Goal: Information Seeking & Learning: Learn about a topic

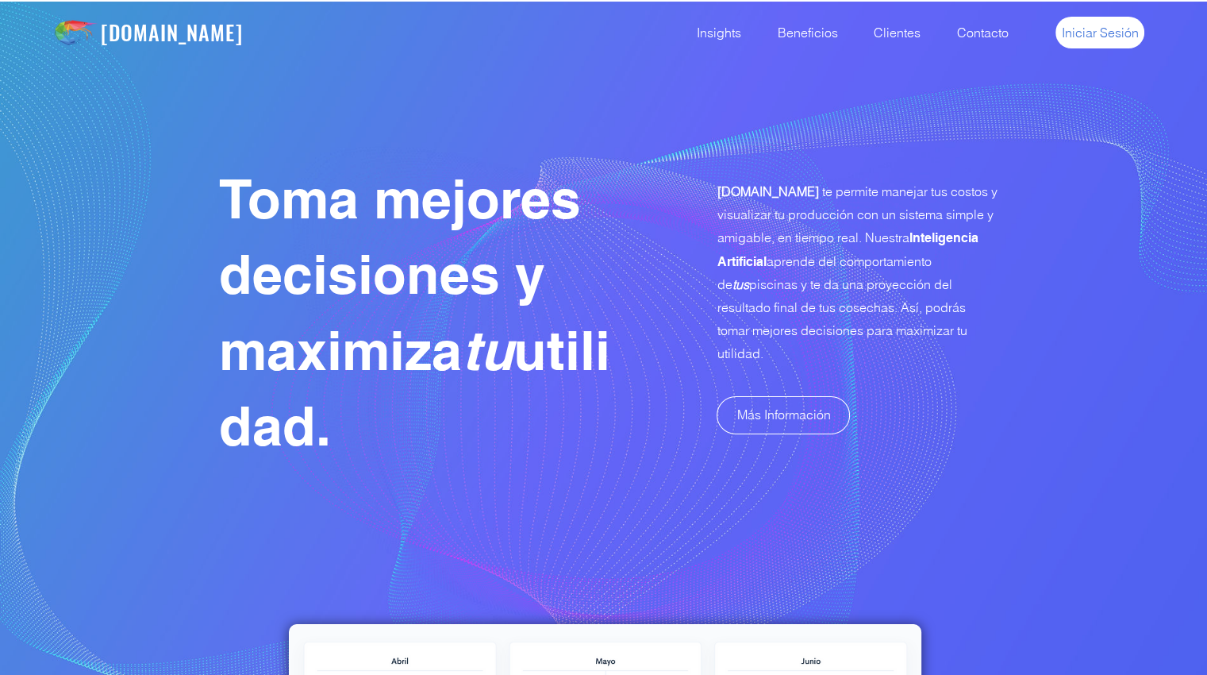
click at [1086, 28] on span "Iniciar Sesión" at bounding box center [1100, 32] width 77 height 17
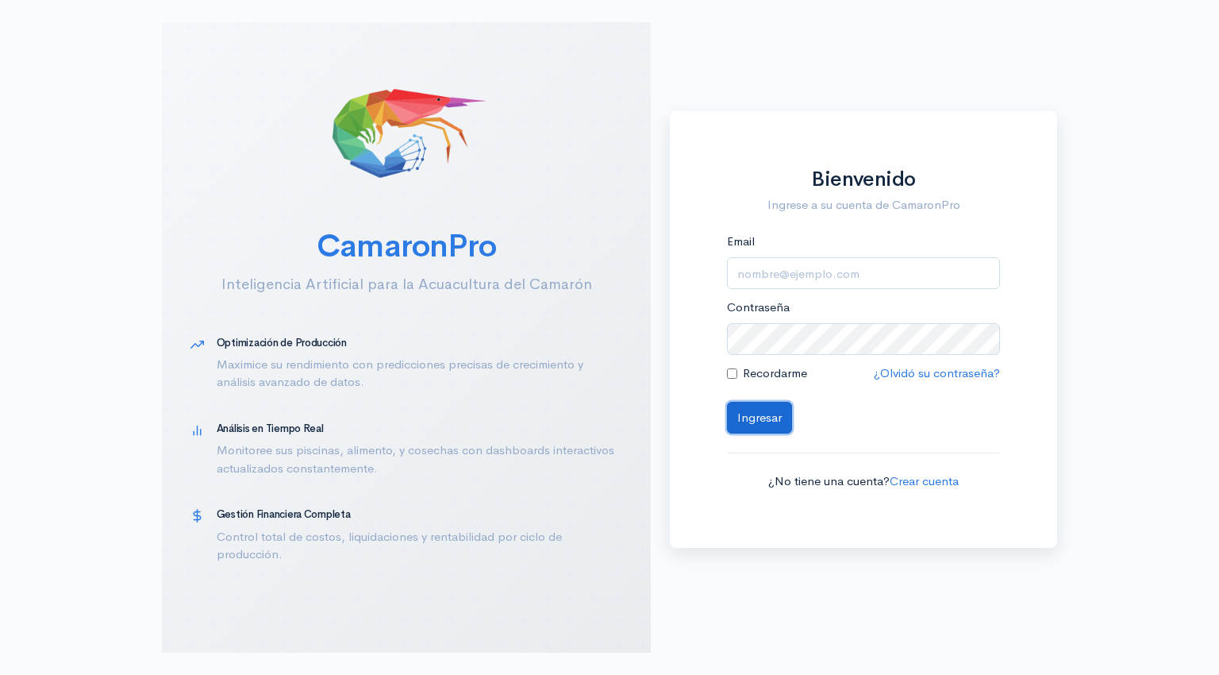
click at [763, 423] on button "Ingresar" at bounding box center [759, 418] width 65 height 33
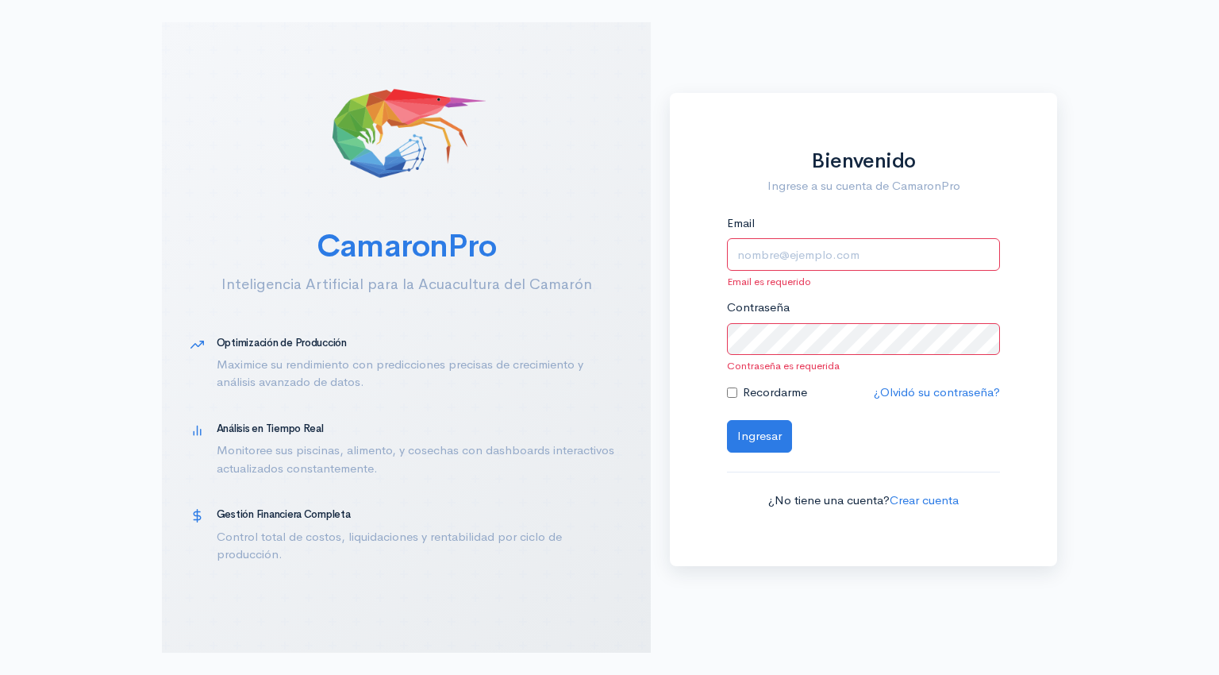
click at [779, 252] on input "Email" at bounding box center [863, 254] width 273 height 33
type input "alfonsojalil@hotmail.com"
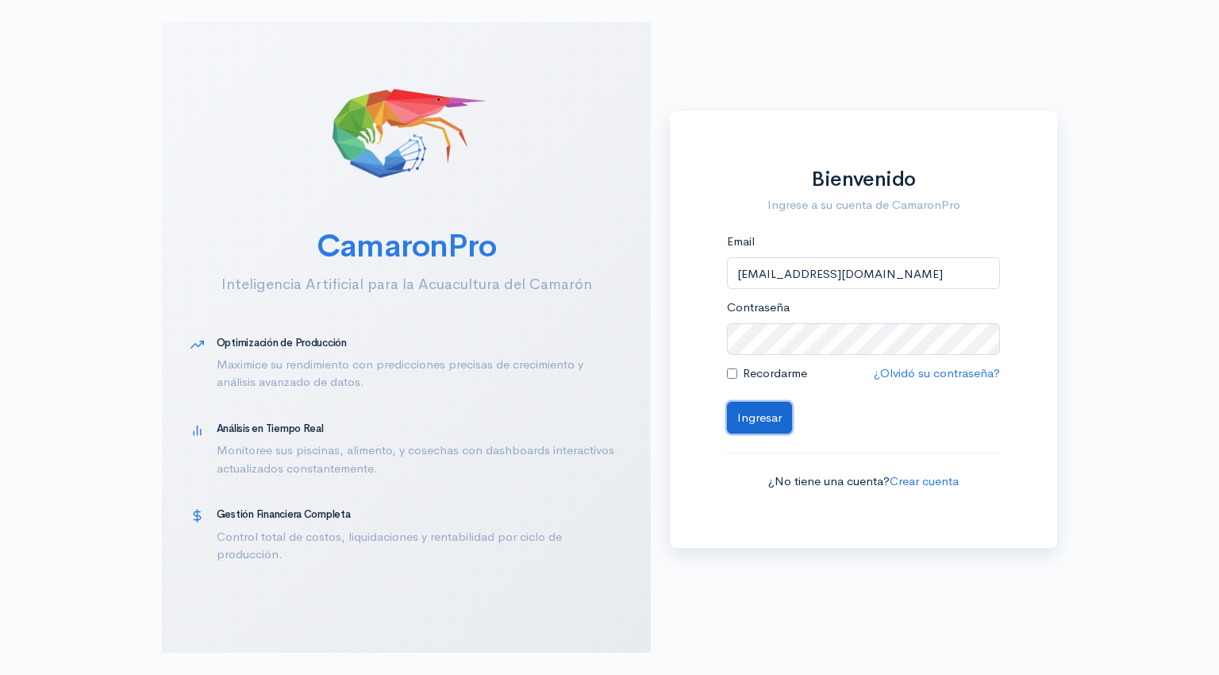
click at [755, 415] on button "Ingresar" at bounding box center [759, 418] width 65 height 33
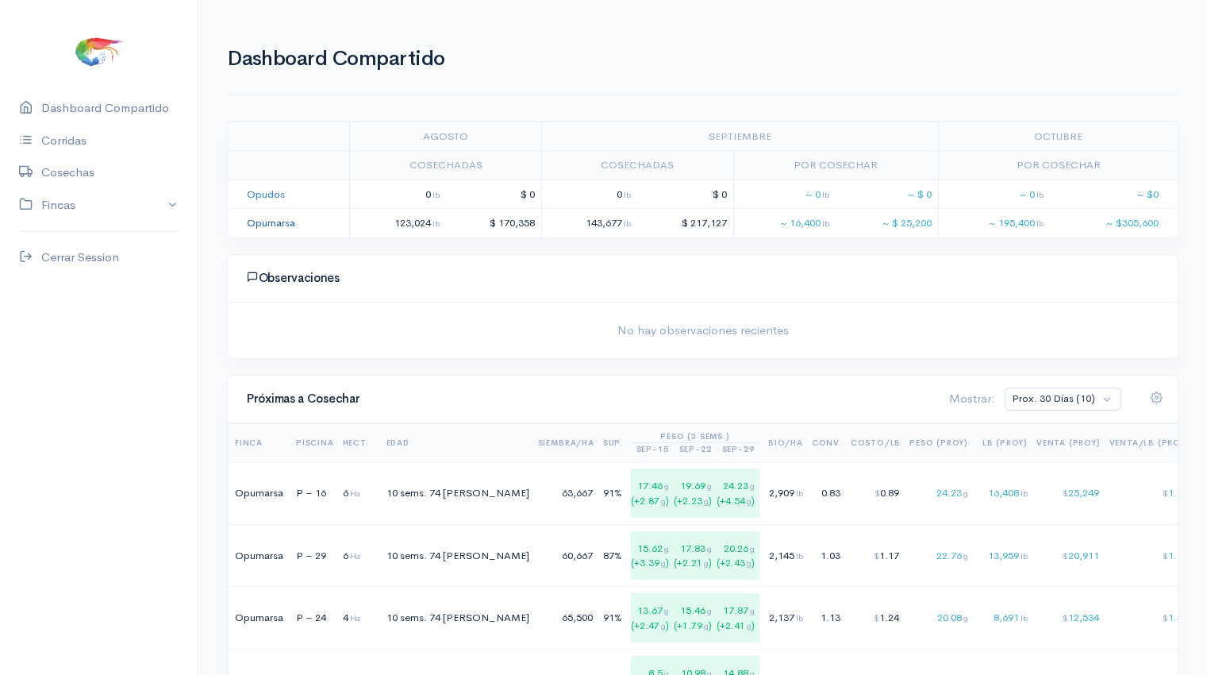
click at [270, 220] on link "Opumarsa" at bounding box center [271, 222] width 48 height 13
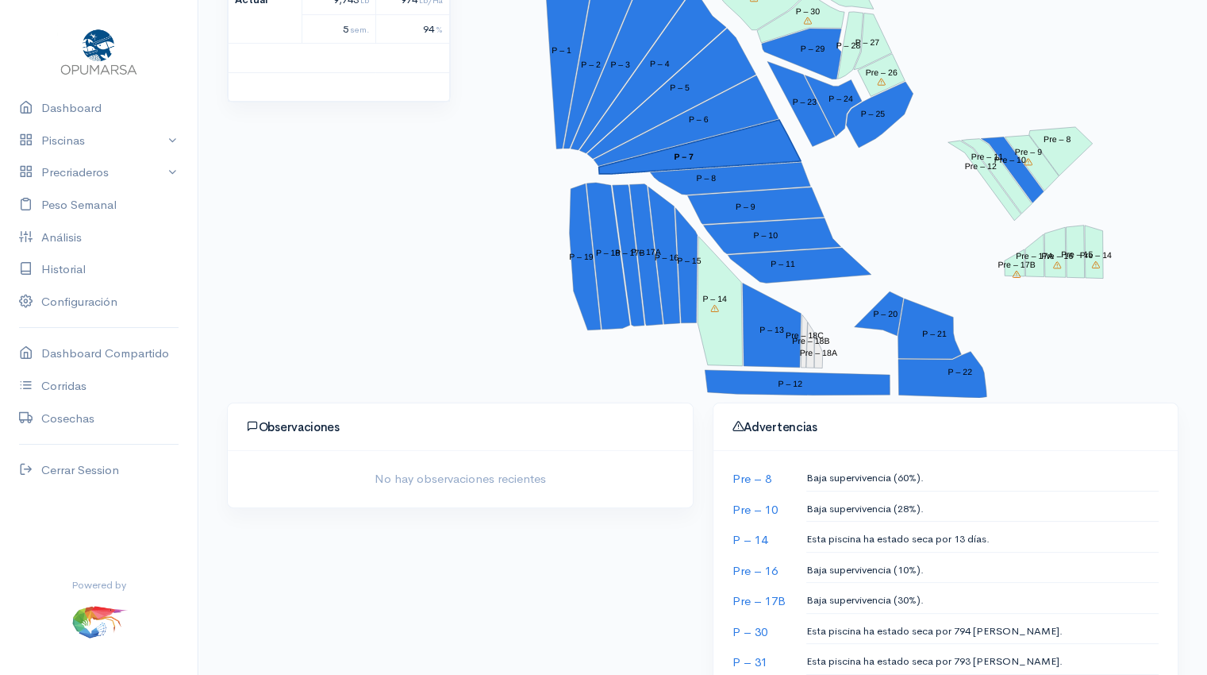
scroll to position [359, 0]
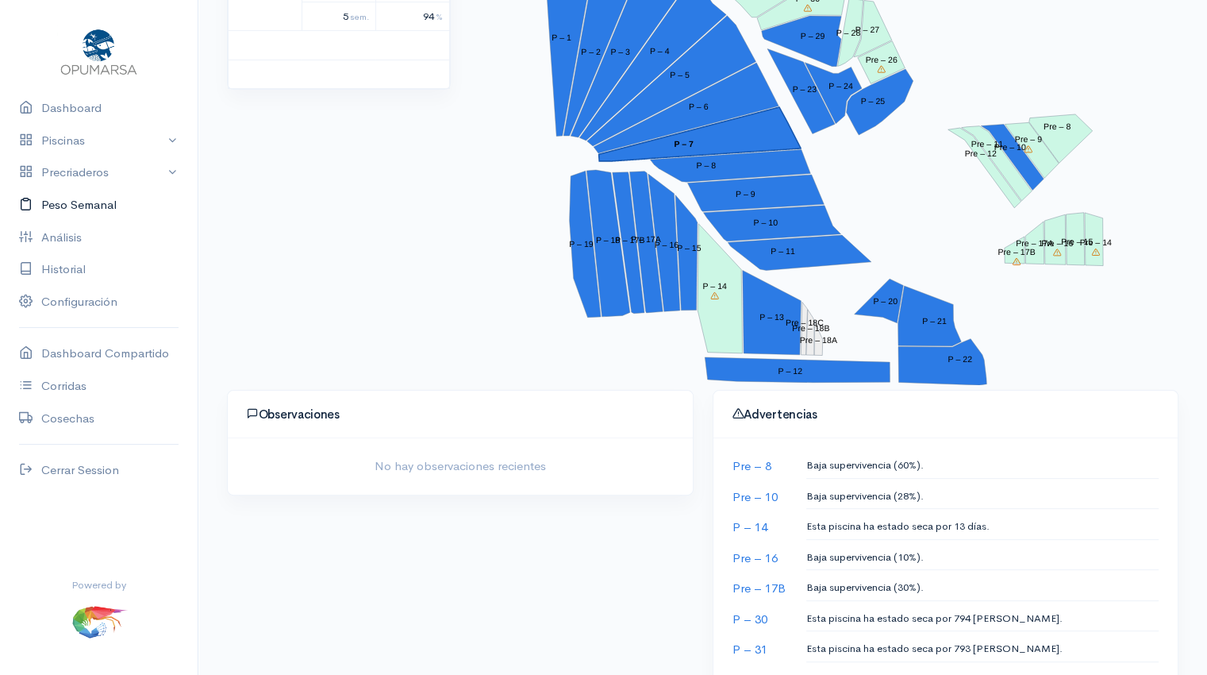
click at [86, 206] on link "Peso Semanal" at bounding box center [99, 205] width 198 height 33
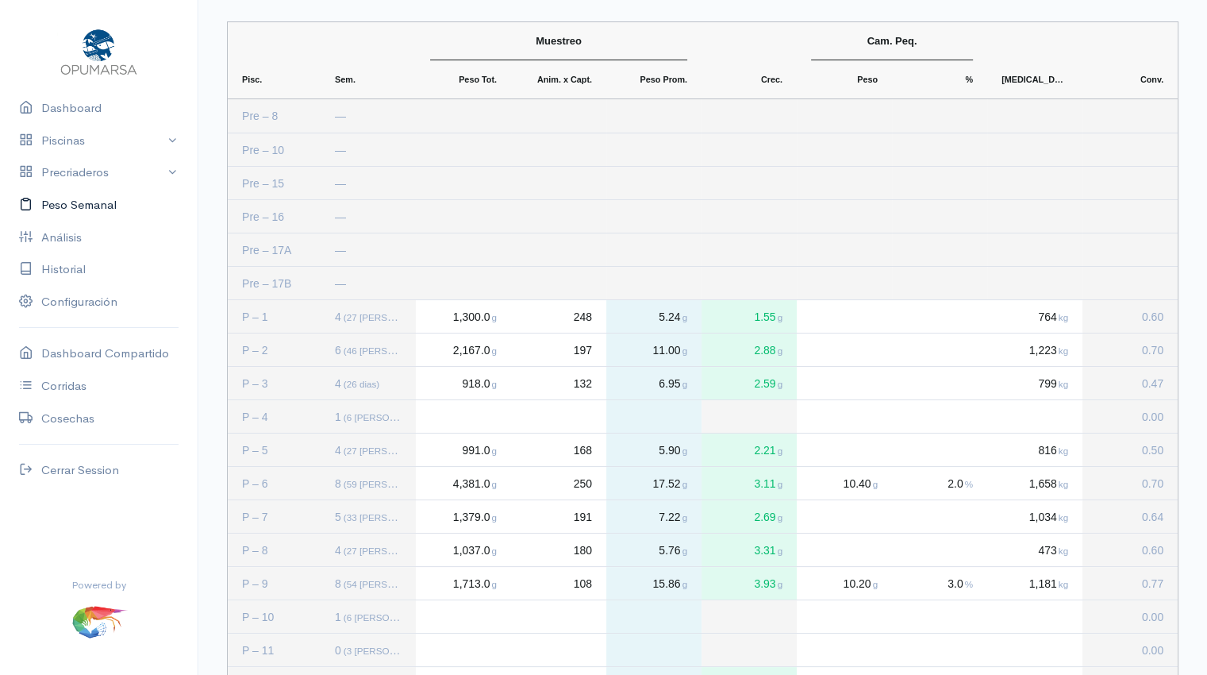
scroll to position [47, 0]
click at [75, 115] on link "Dashboard" at bounding box center [99, 108] width 198 height 33
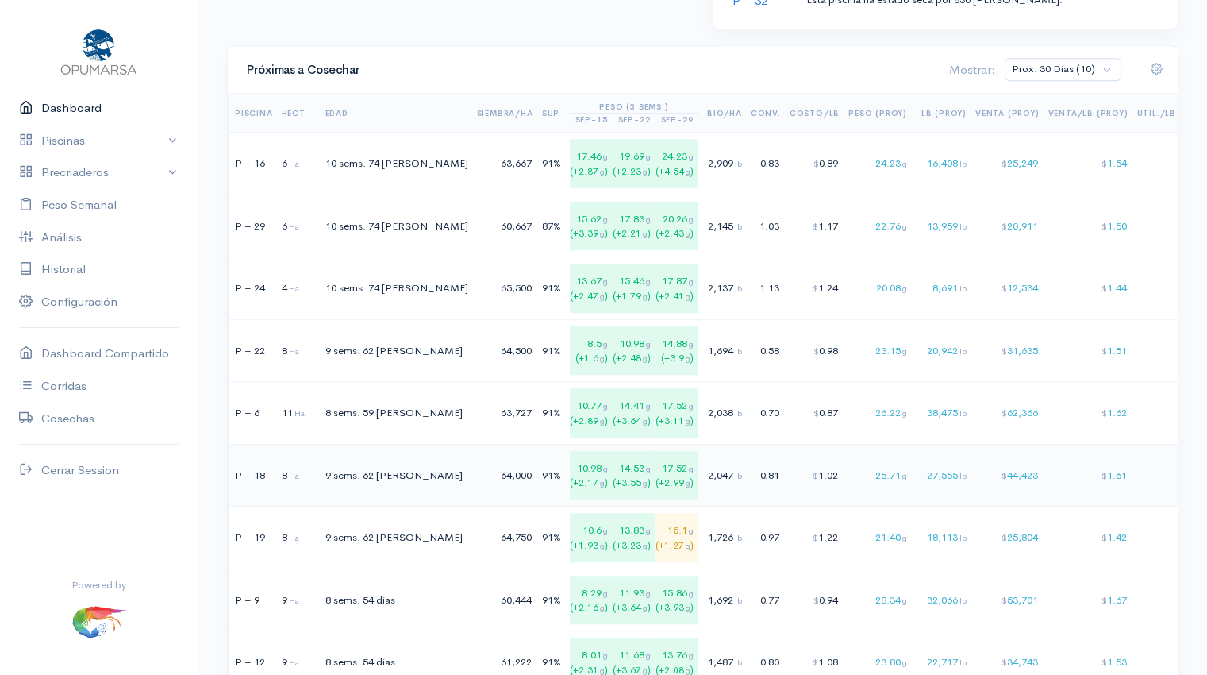
scroll to position [1027, 0]
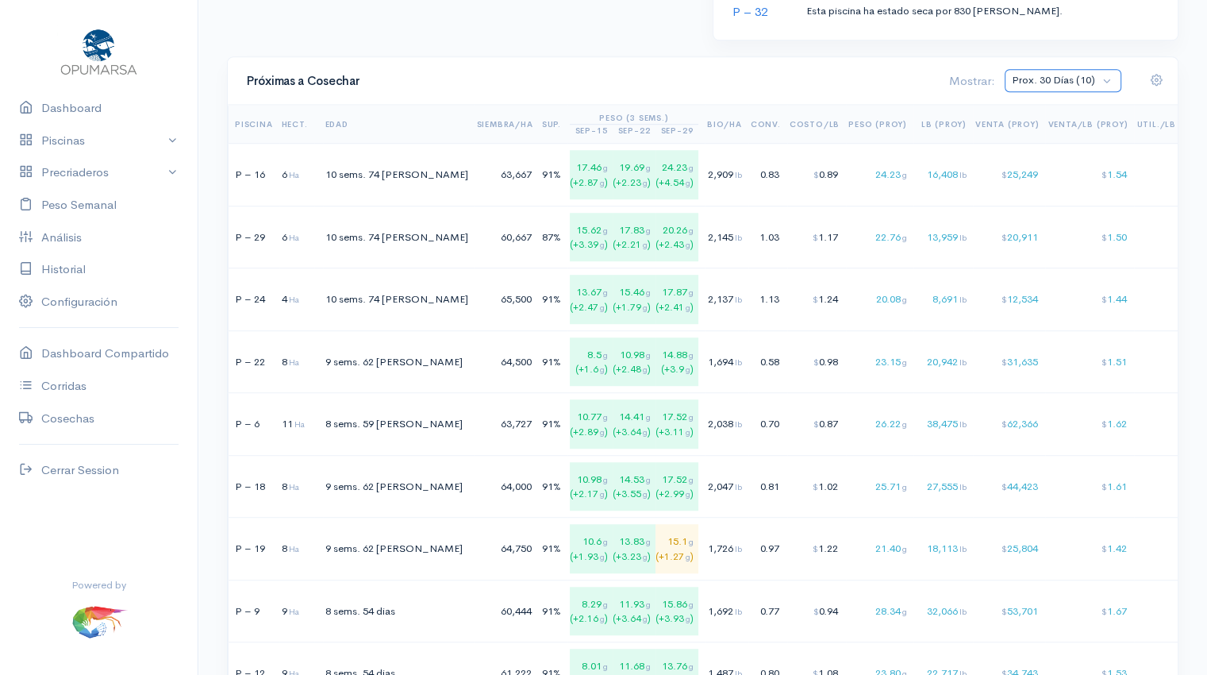
click at [1112, 75] on select "Prox. 30 Días (10) Prox. 60 Días (19) Septiembre (1) Octubre (9) Noviembre (9) …" at bounding box center [1063, 80] width 117 height 23
select select "4: Object"
click at [1006, 69] on select "Prox. 30 Días (10) Prox. 60 Días (19) Septiembre (1) Octubre (9) Noviembre (9) …" at bounding box center [1063, 80] width 117 height 23
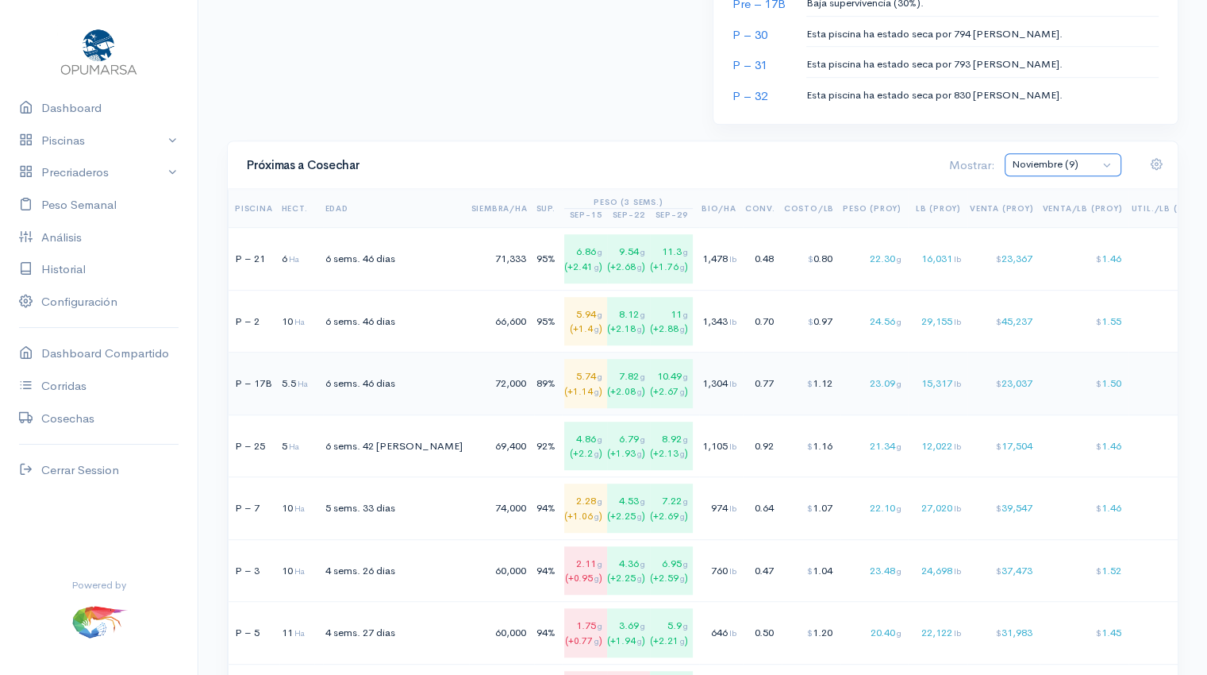
scroll to position [942, 0]
click at [87, 114] on link "Dashboard" at bounding box center [99, 108] width 198 height 33
click at [94, 206] on link "Peso Semanal" at bounding box center [99, 205] width 198 height 33
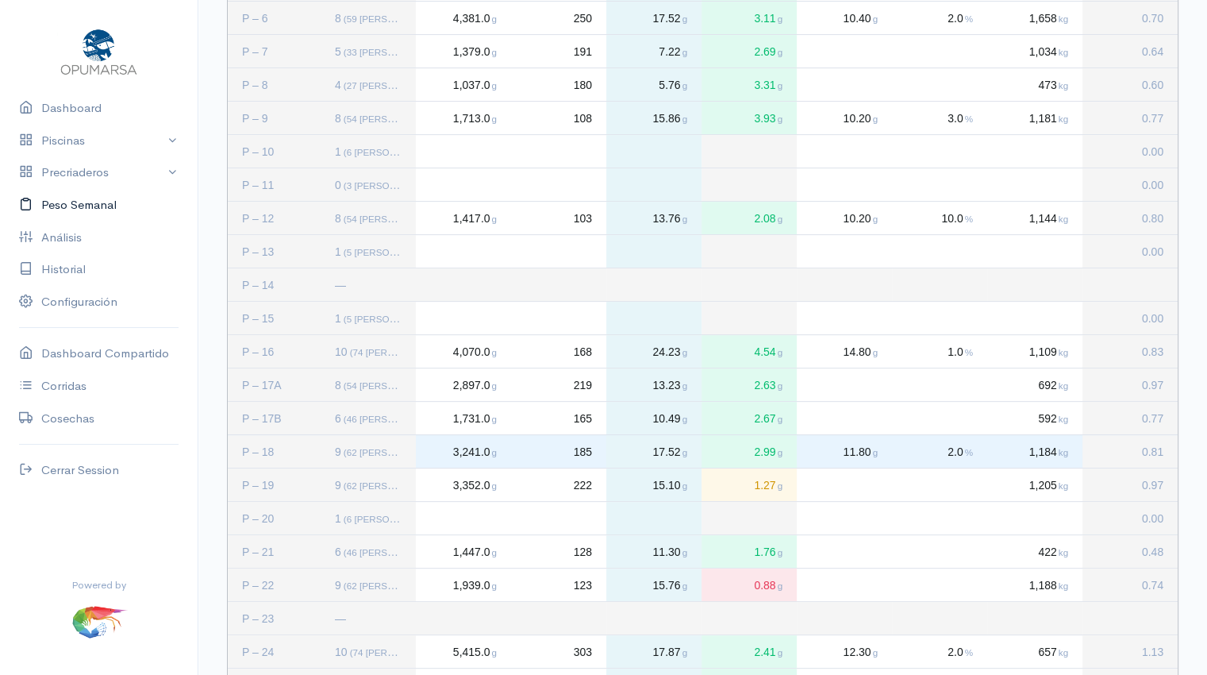
scroll to position [774, 0]
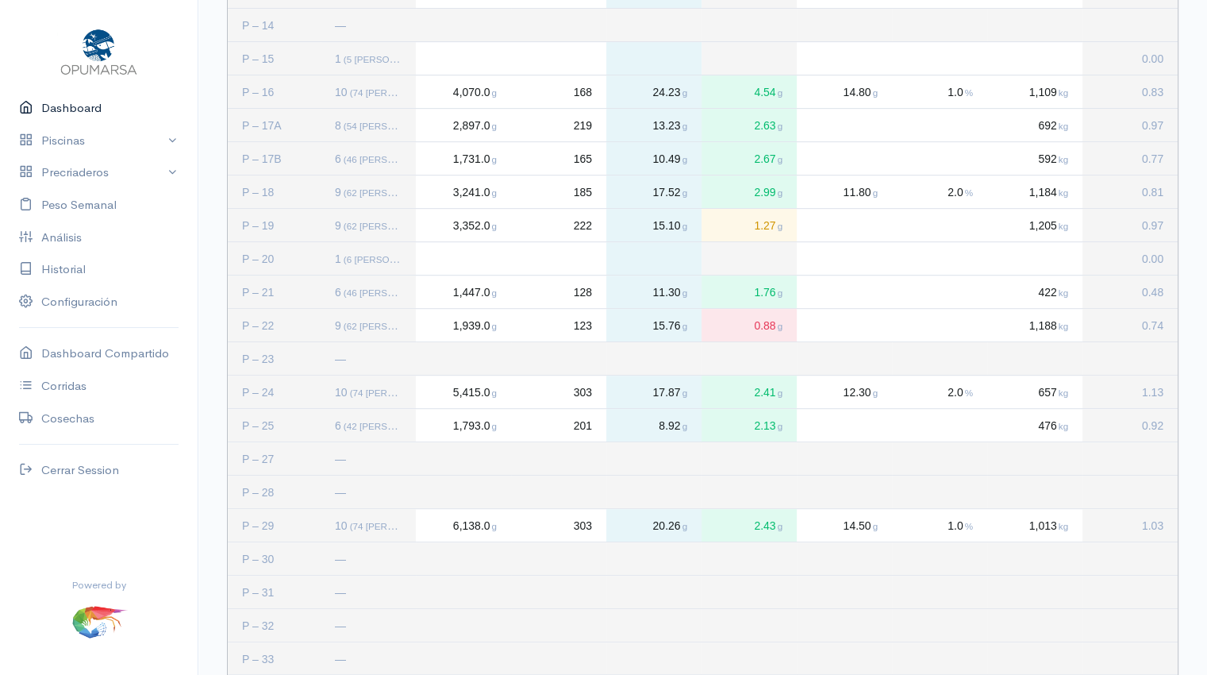
click at [93, 108] on link "Dashboard" at bounding box center [99, 108] width 198 height 33
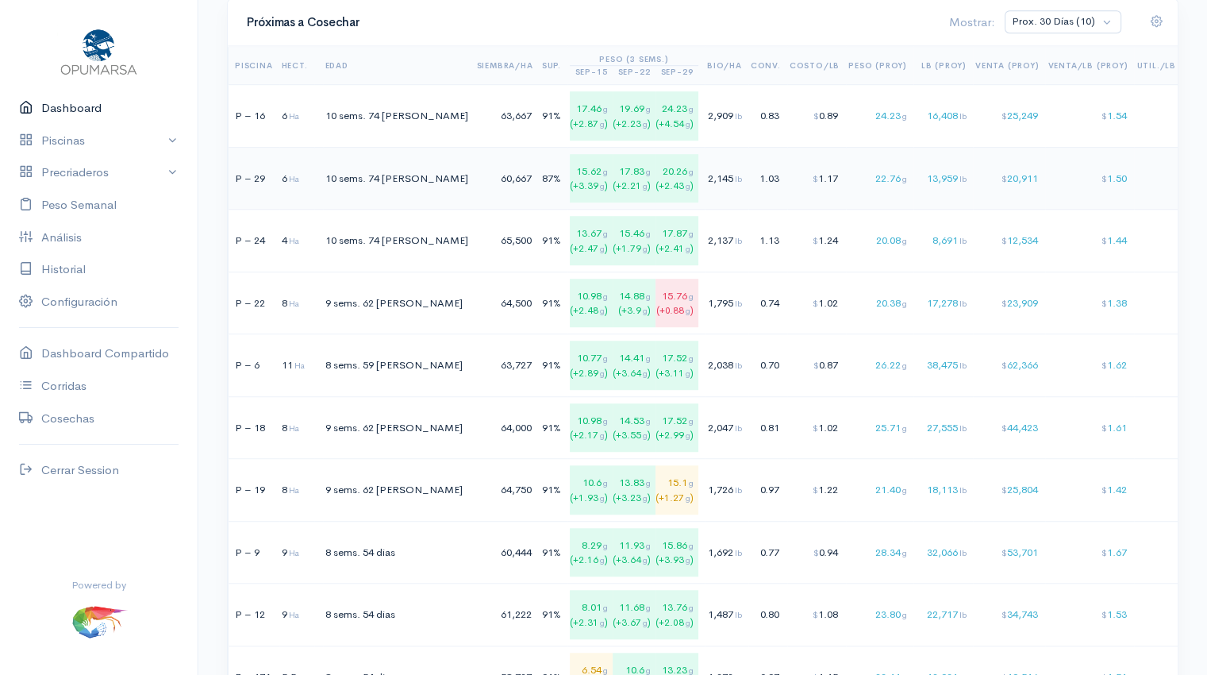
scroll to position [1083, 0]
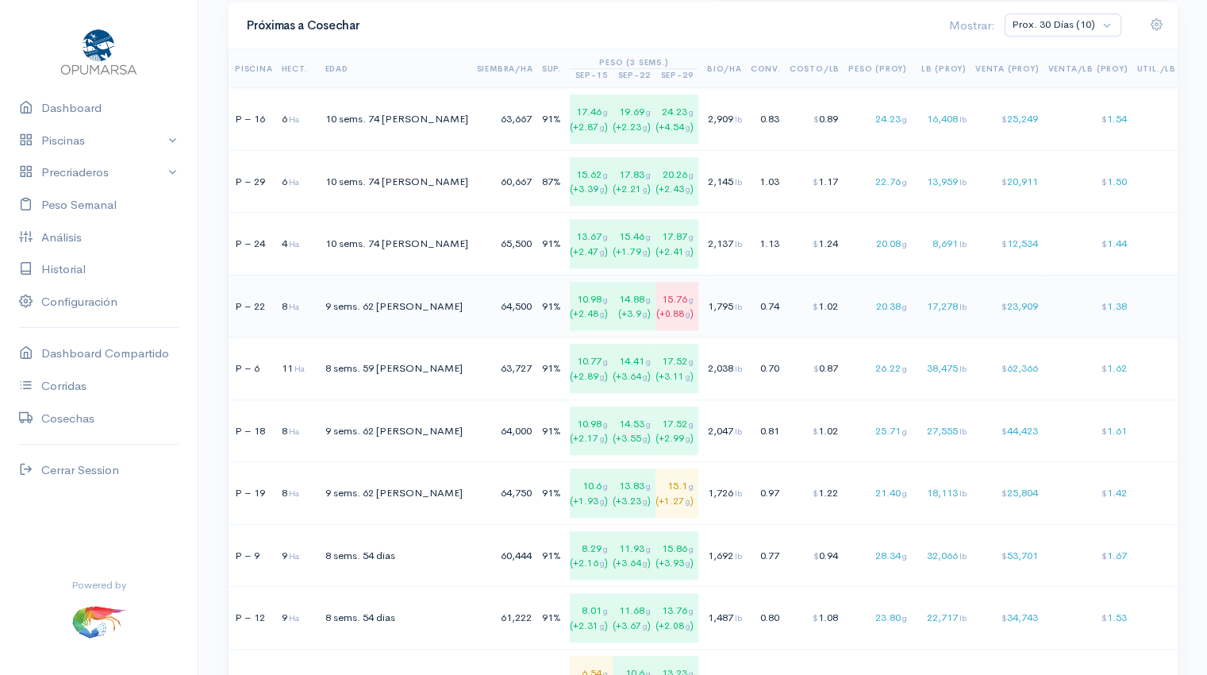
click at [748, 299] on td "0.74" at bounding box center [767, 306] width 39 height 63
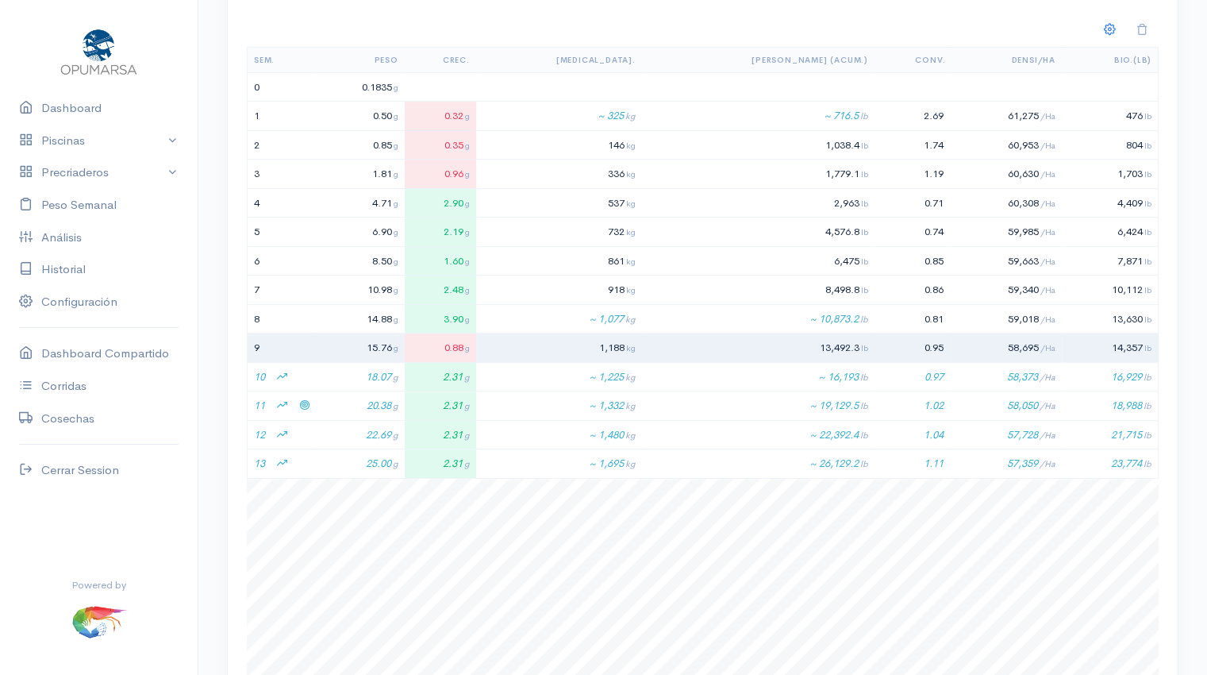
scroll to position [675, 0]
click at [383, 407] on td "20.38 g" at bounding box center [360, 406] width 89 height 29
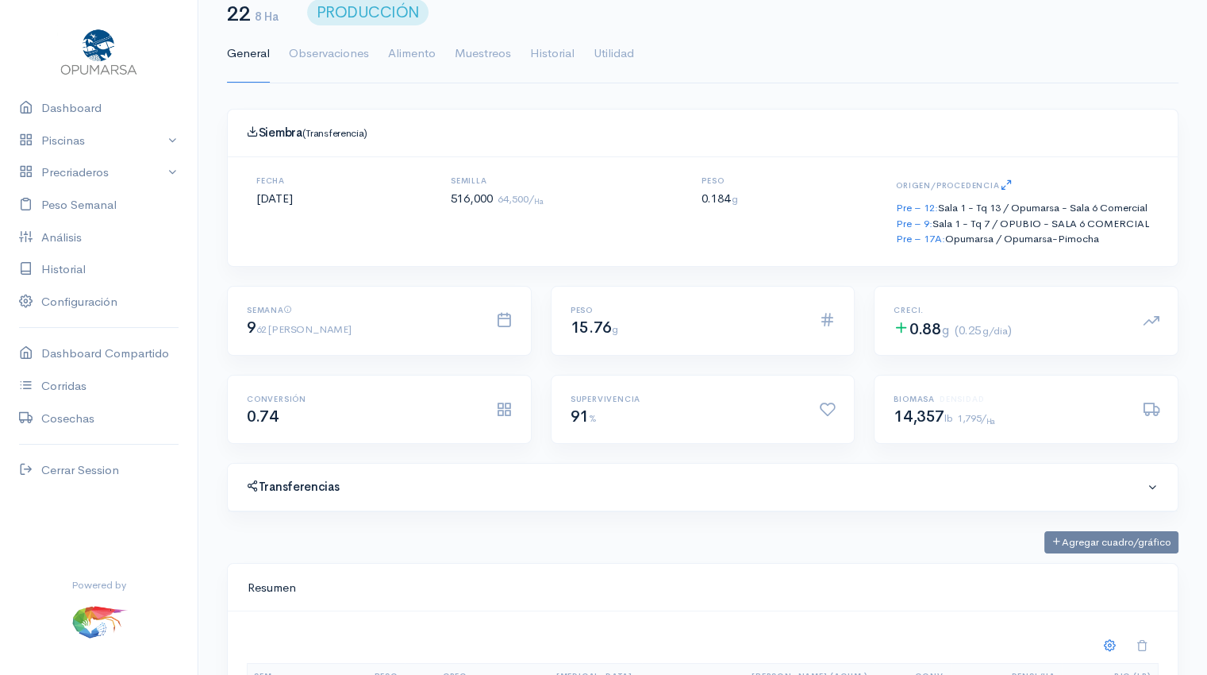
scroll to position [0, 0]
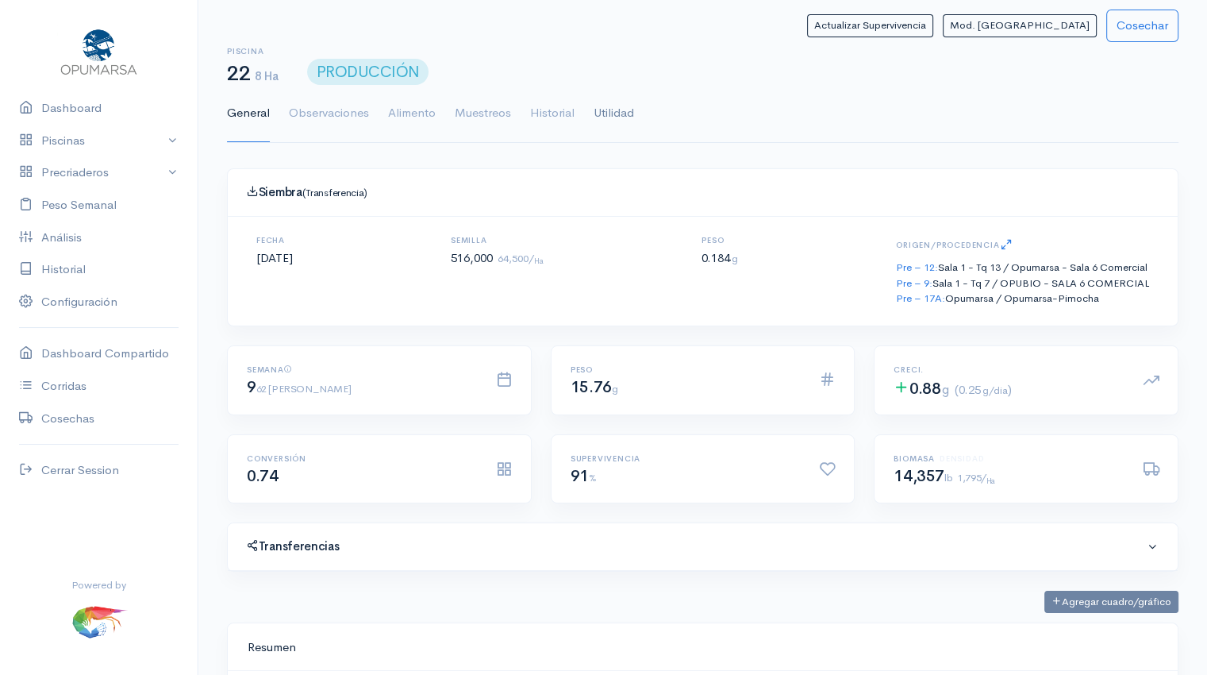
click at [620, 110] on link "Utilidad" at bounding box center [614, 113] width 40 height 57
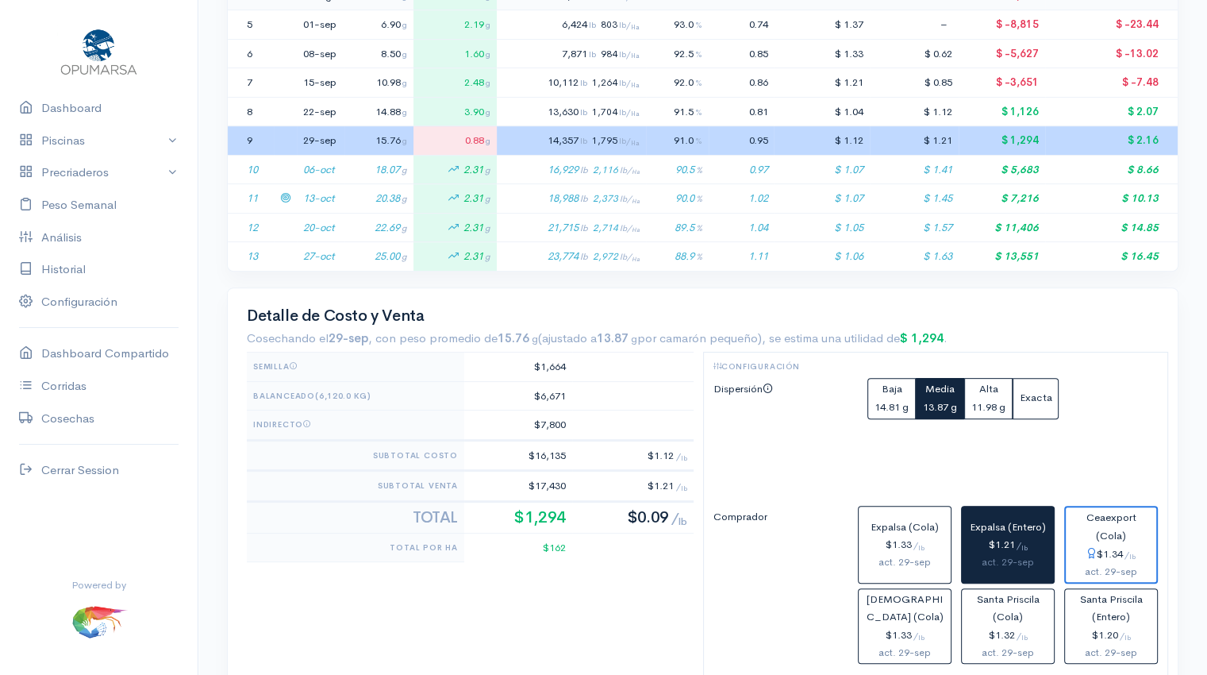
scroll to position [495, 0]
click at [344, 198] on td "20.38 g" at bounding box center [378, 197] width 69 height 29
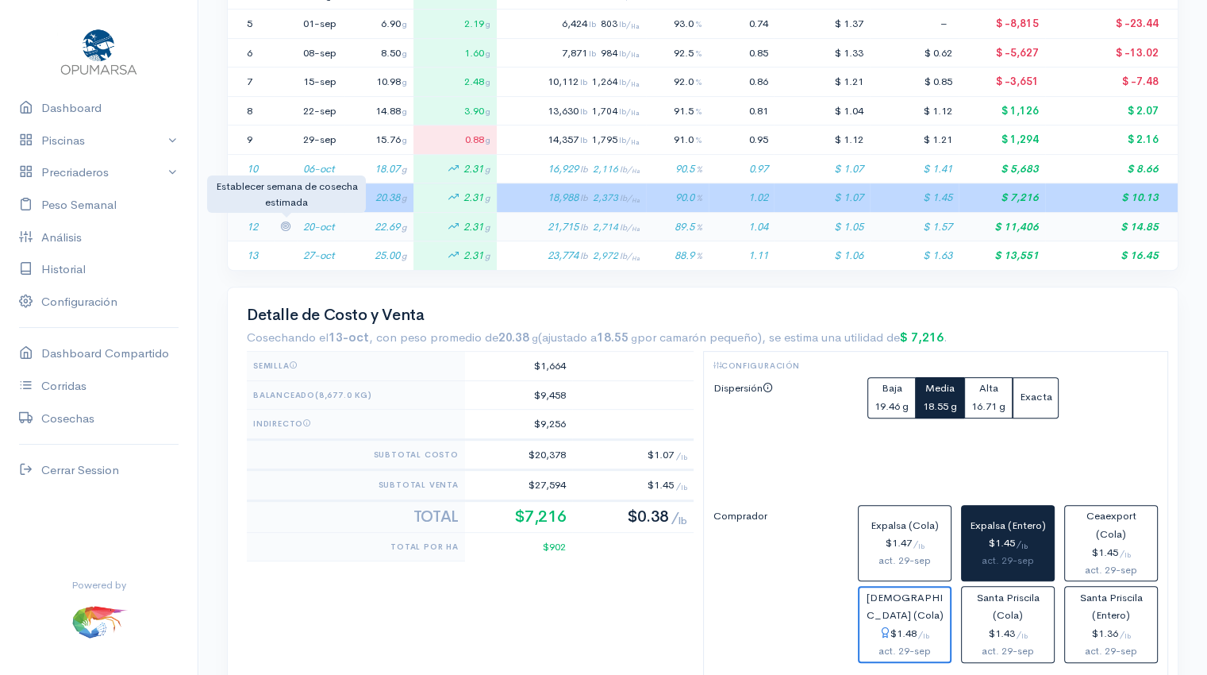
click at [286, 223] on icon at bounding box center [285, 226] width 10 height 10
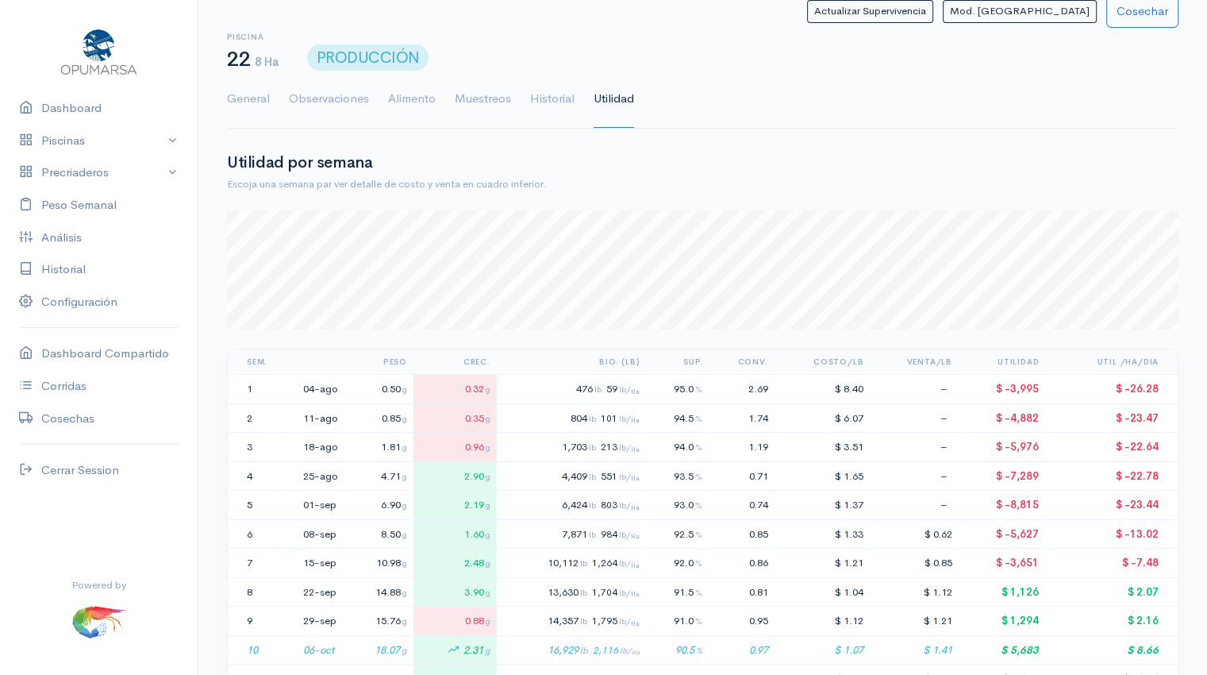
scroll to position [0, 0]
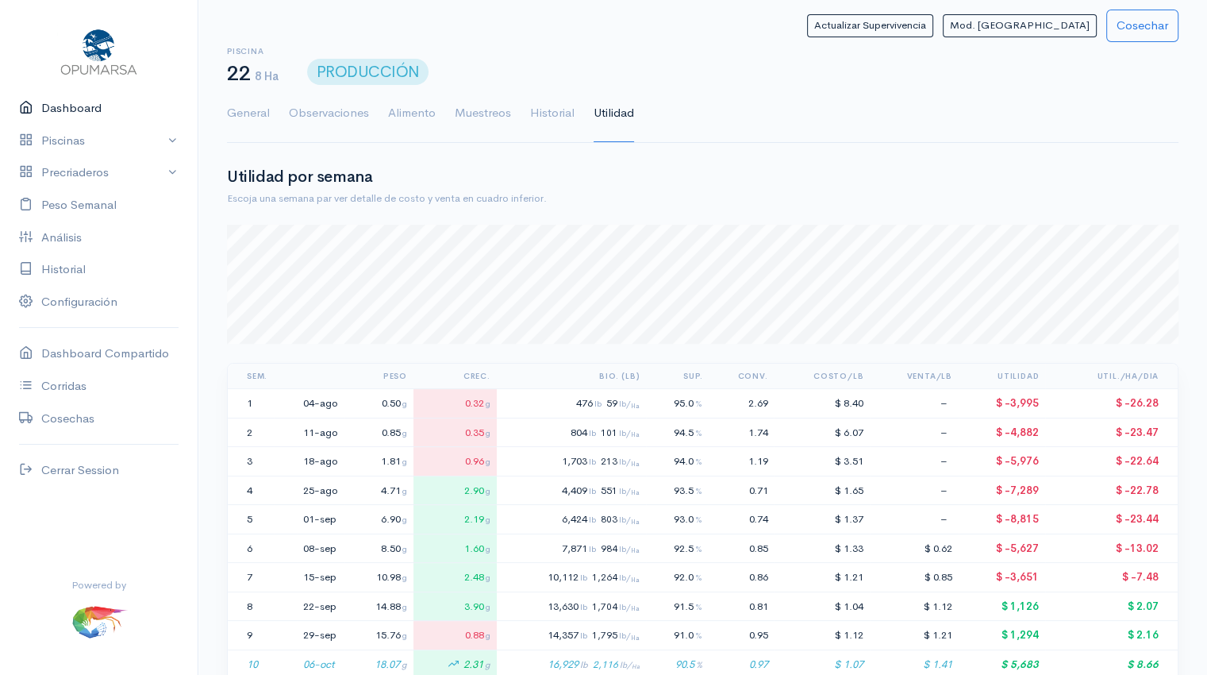
click at [60, 107] on link "Dashboard" at bounding box center [99, 108] width 198 height 33
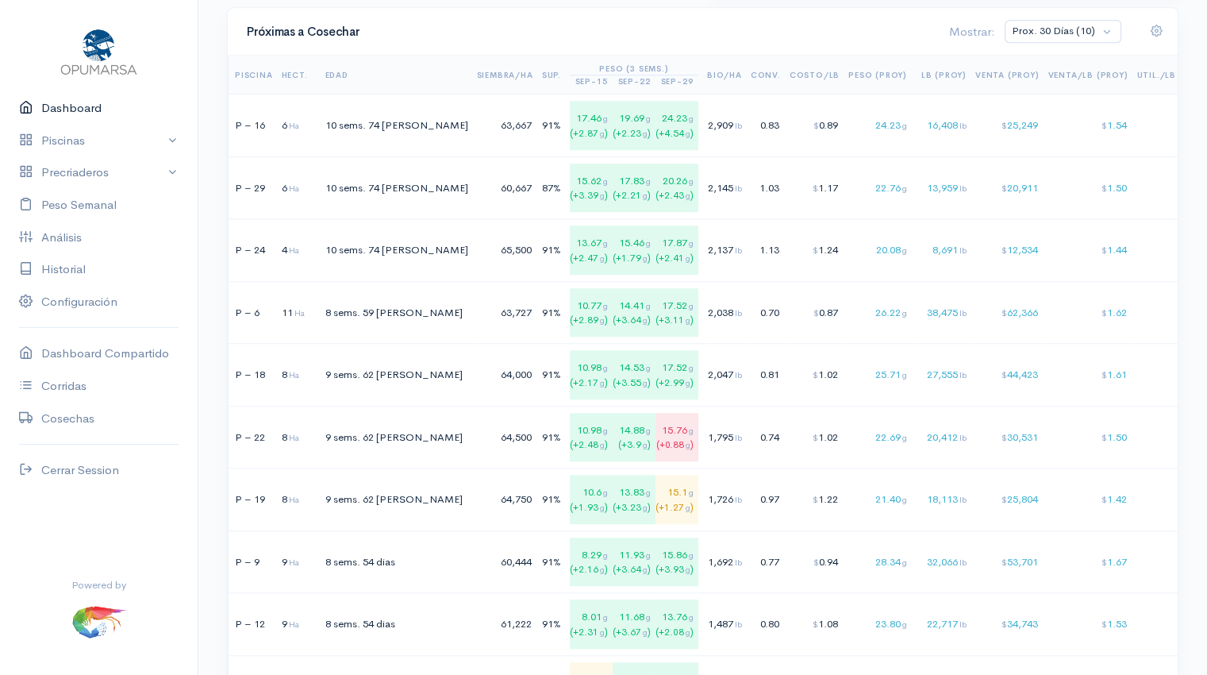
scroll to position [1078, 0]
click at [848, 306] on div "26.22 g" at bounding box center [877, 311] width 59 height 16
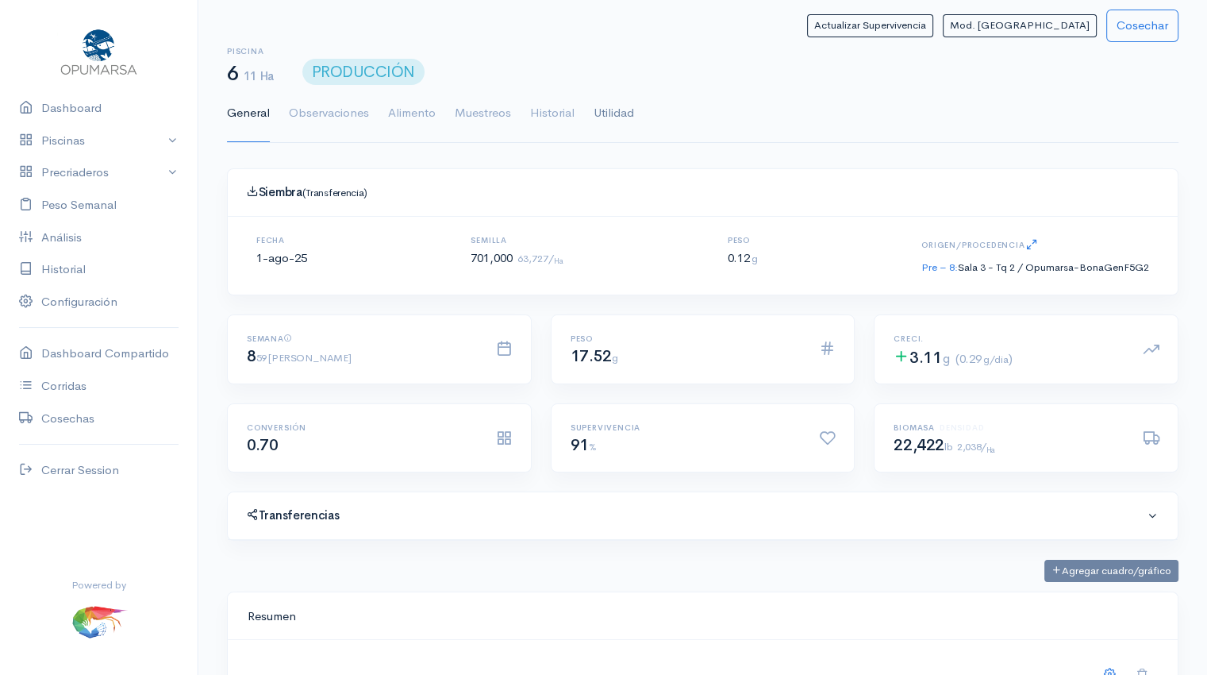
click at [604, 111] on link "Utilidad" at bounding box center [614, 113] width 40 height 57
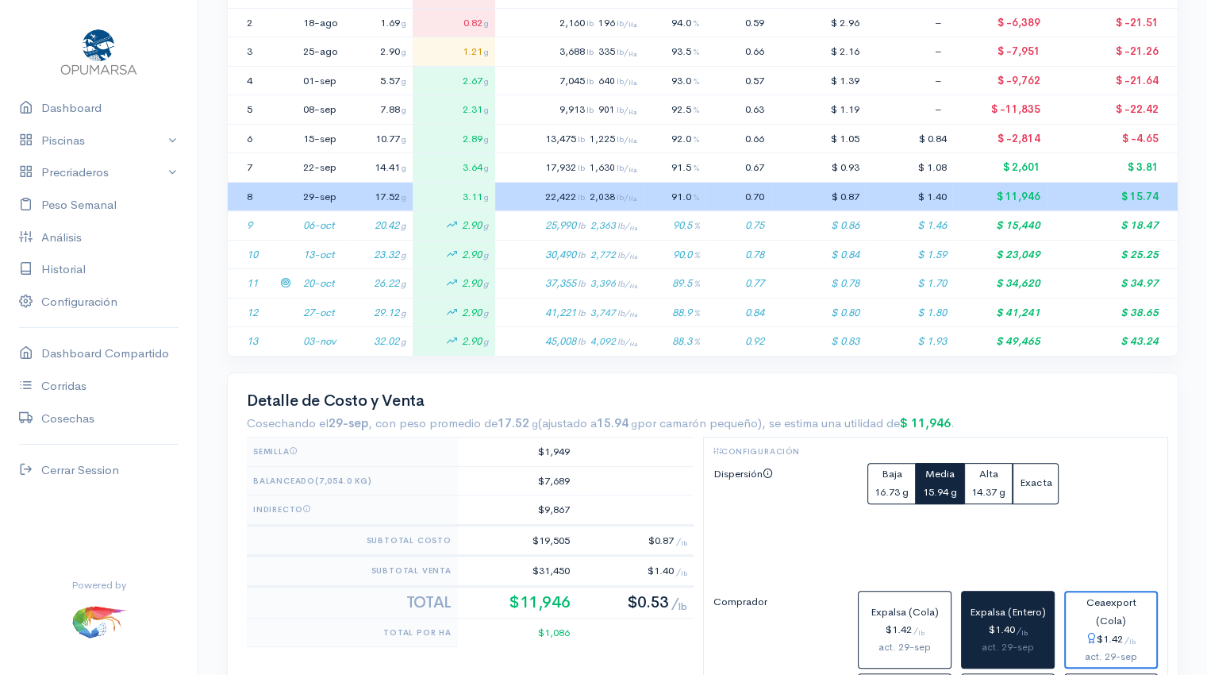
scroll to position [412, 0]
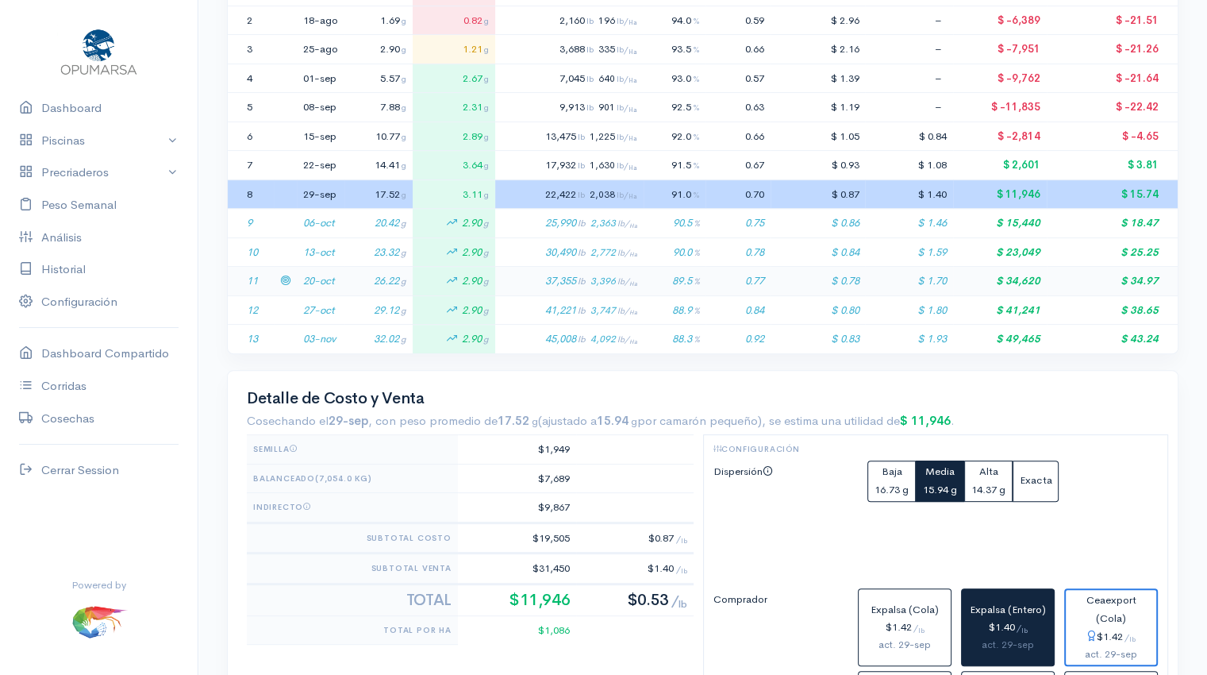
click at [358, 276] on td "26.22 g" at bounding box center [378, 281] width 68 height 29
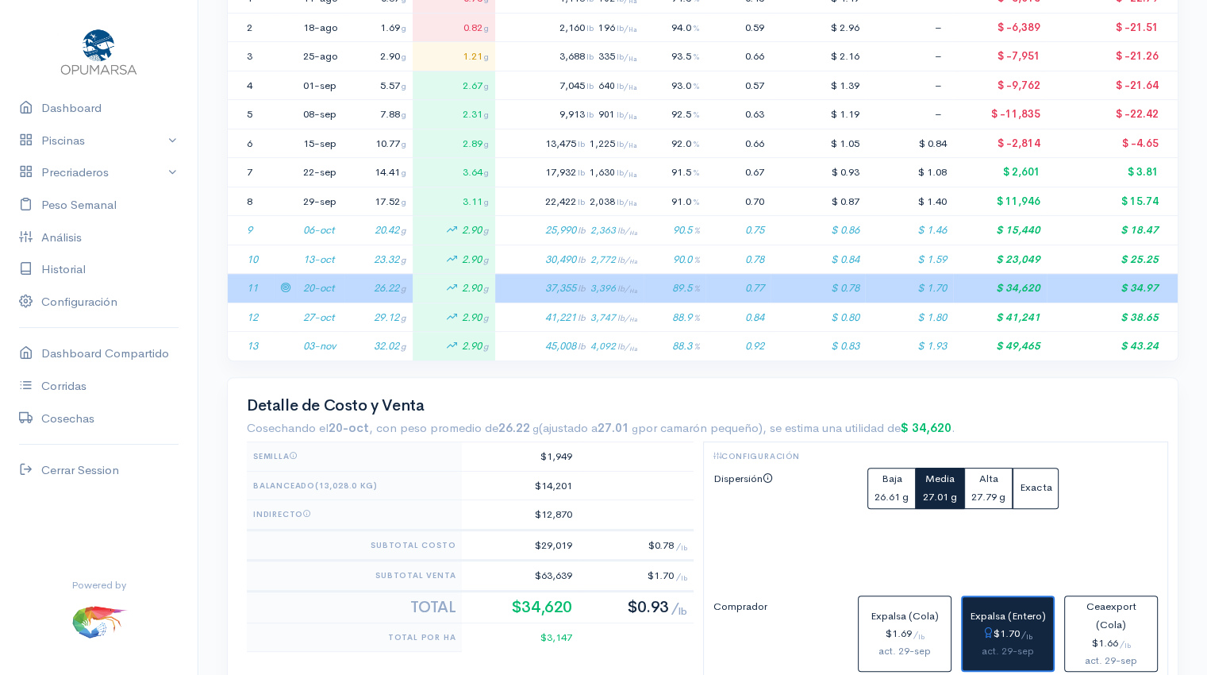
scroll to position [406, 0]
click at [473, 396] on h2 "Detalle de Costo y Venta" at bounding box center [703, 404] width 912 height 17
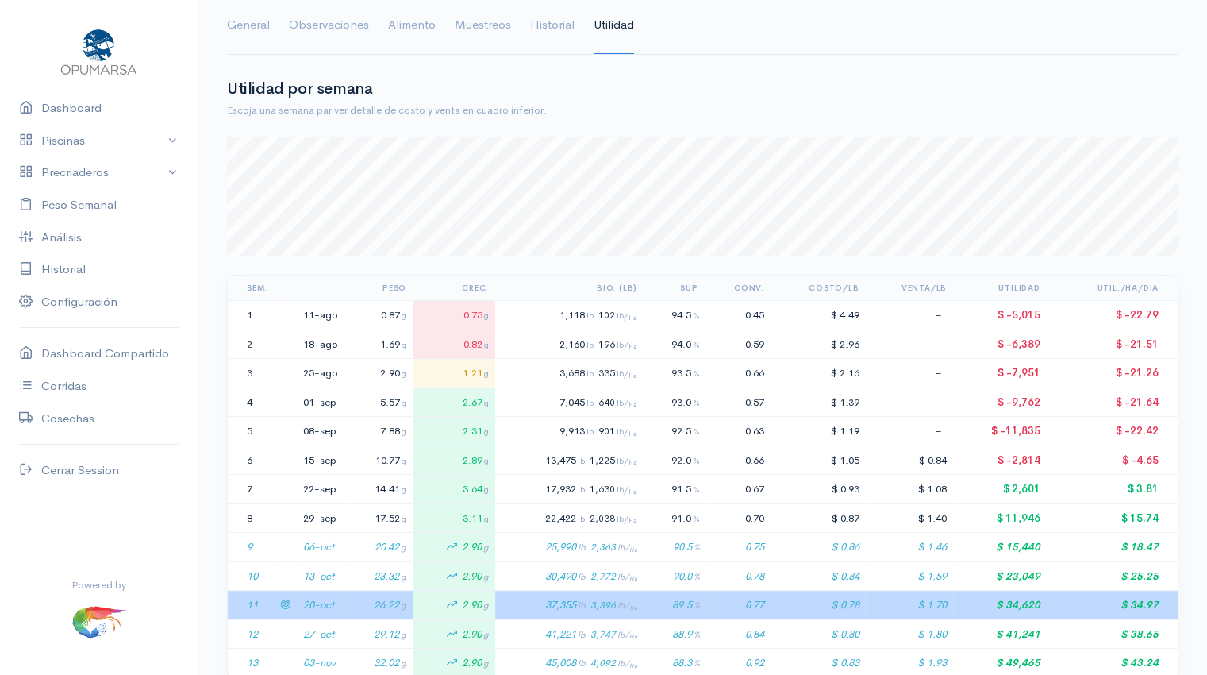
scroll to position [0, 0]
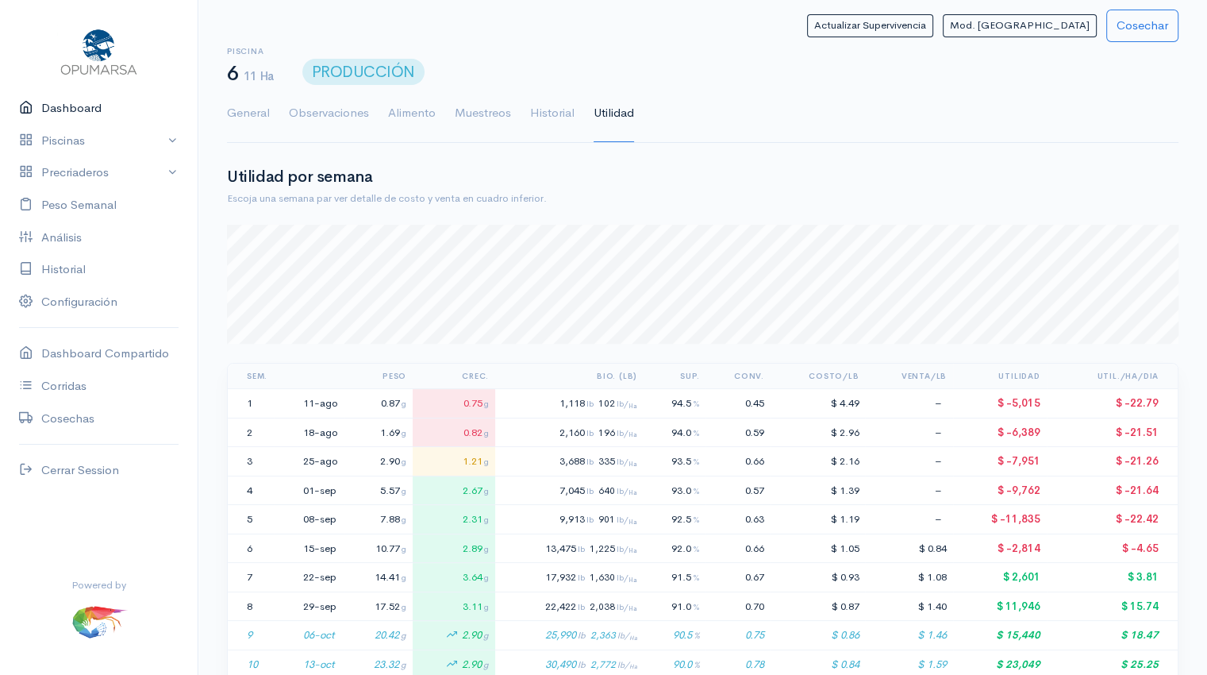
click at [68, 110] on link "Dashboard" at bounding box center [99, 108] width 198 height 33
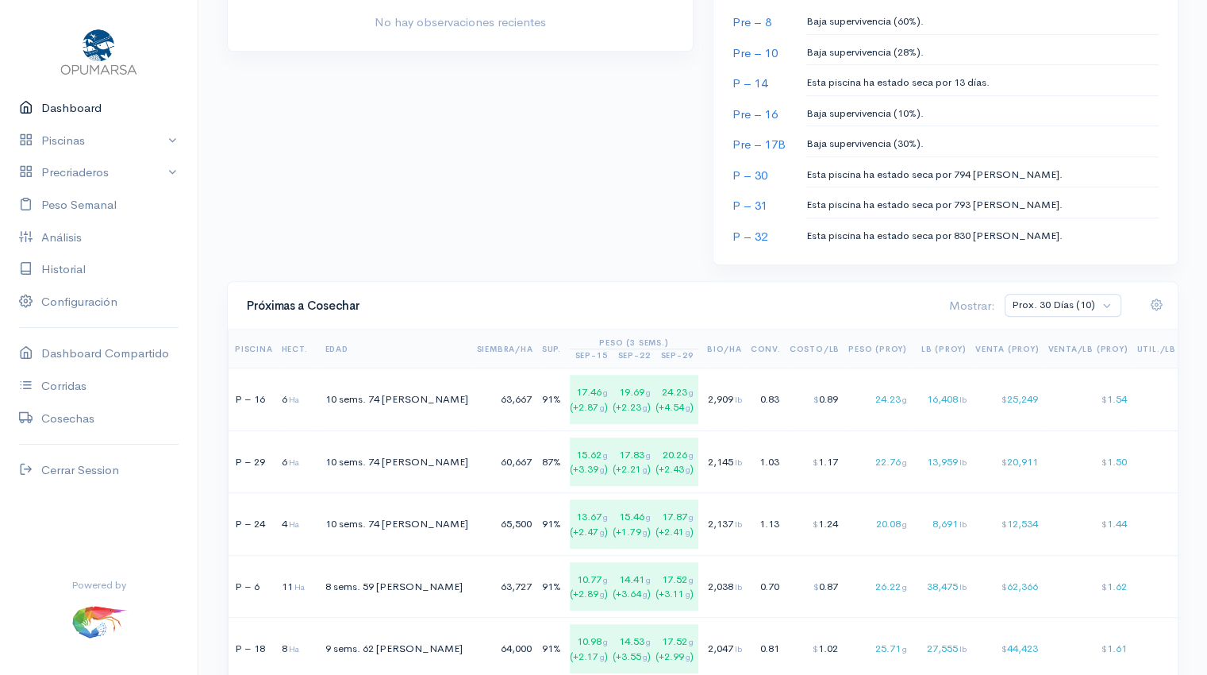
scroll to position [809, 0]
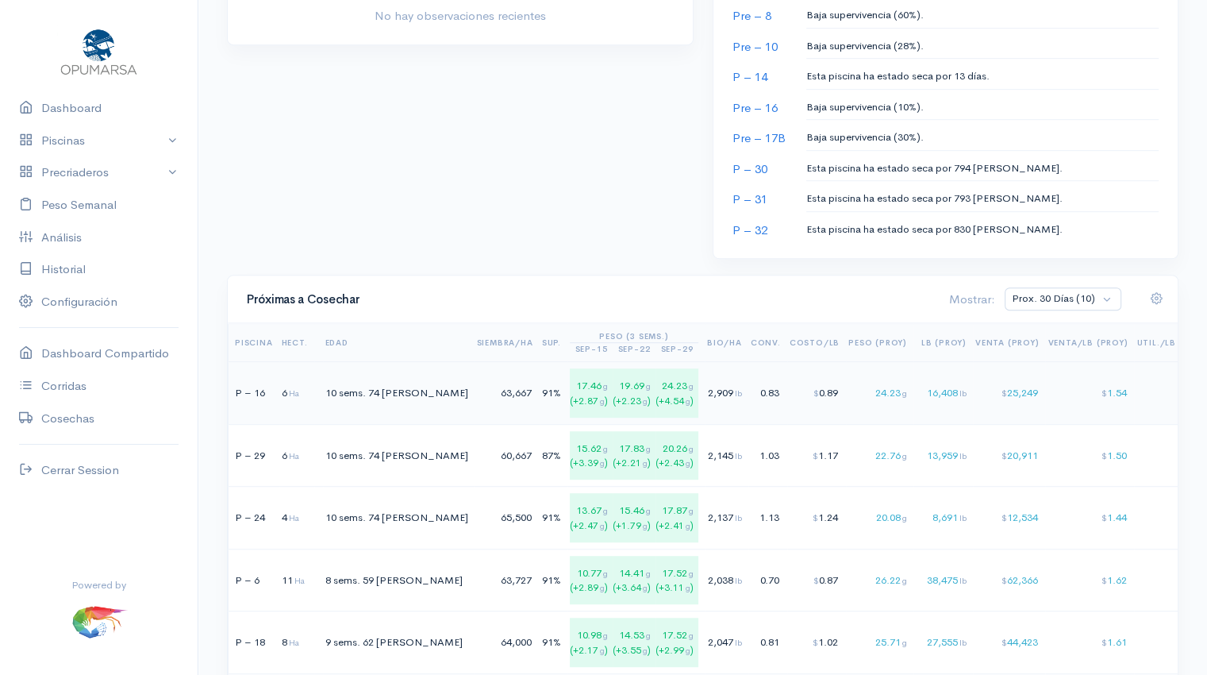
click at [916, 387] on div "16,408 lb" at bounding box center [941, 393] width 51 height 16
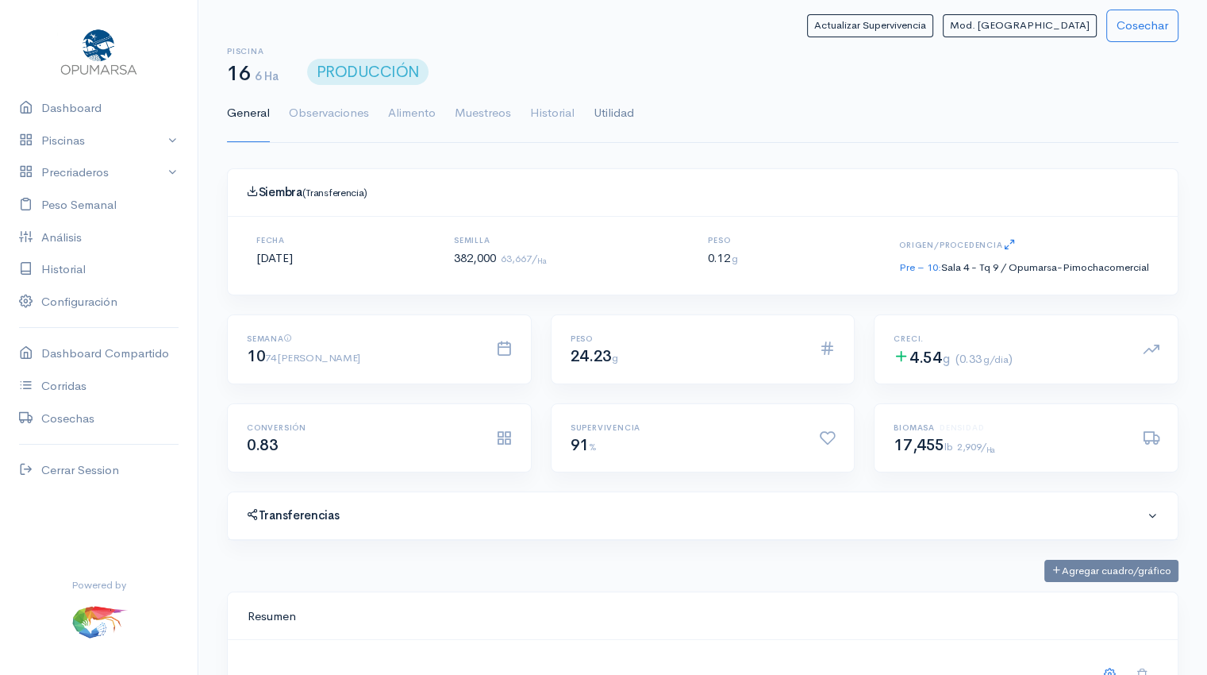
click at [601, 117] on link "Utilidad" at bounding box center [614, 113] width 40 height 57
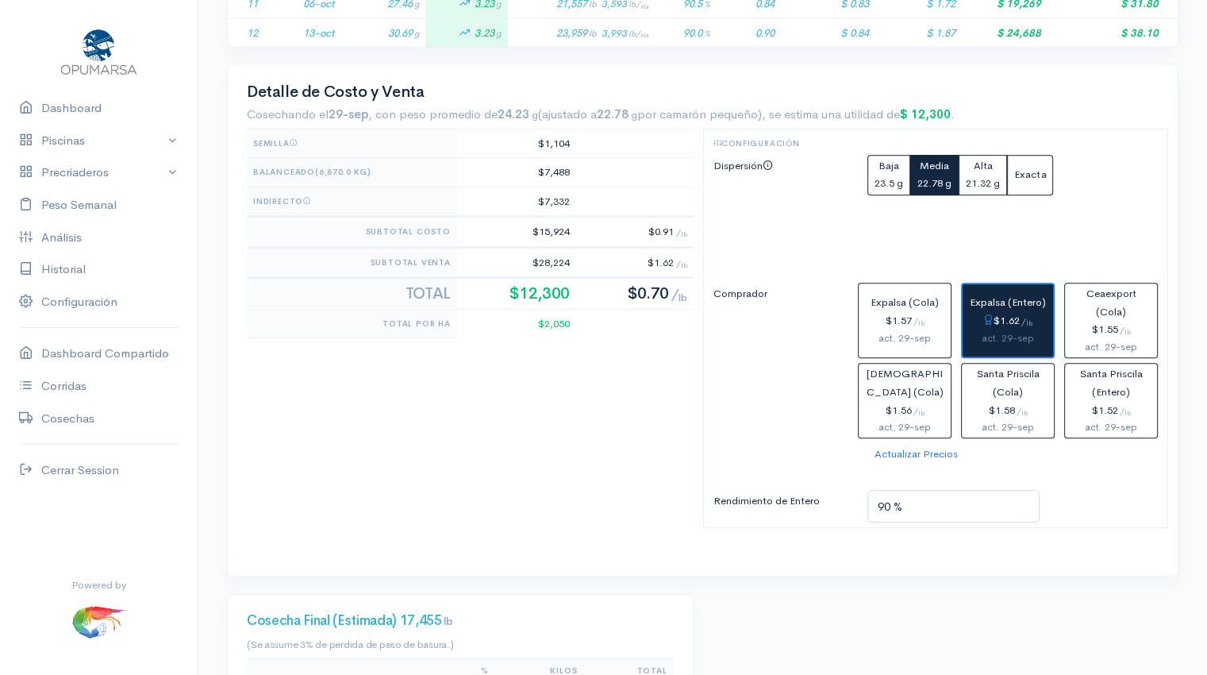
scroll to position [691, 0]
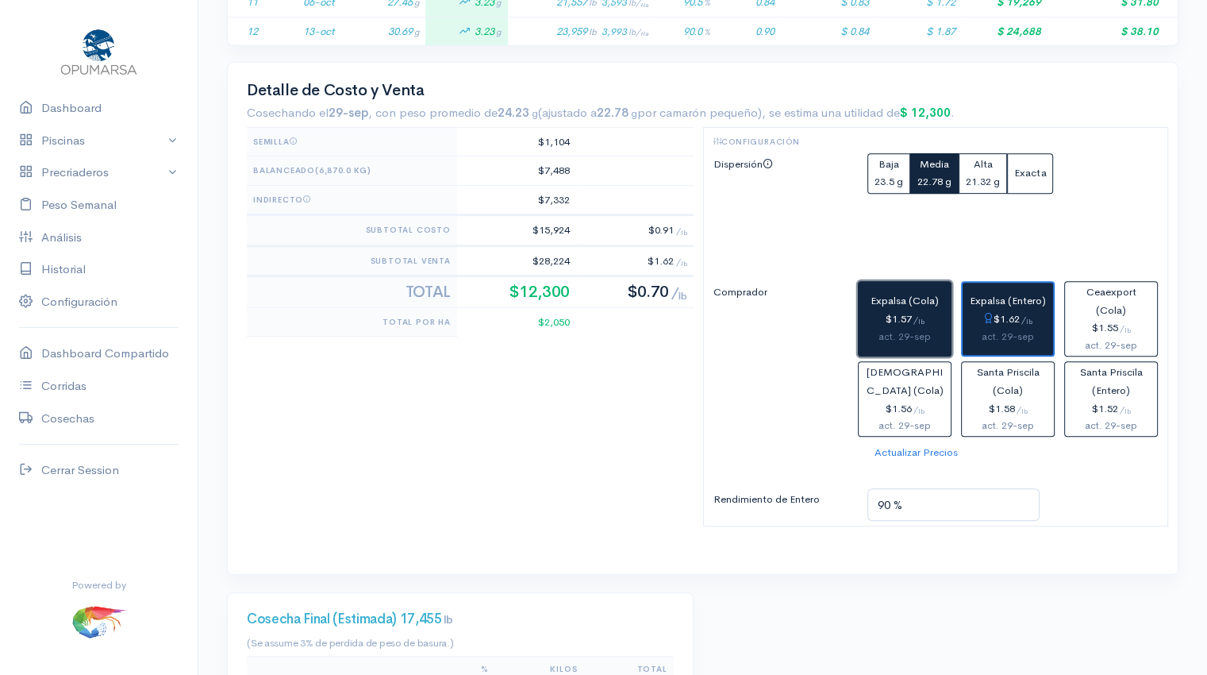
click at [889, 321] on div "$1.57 / lb" at bounding box center [904, 319] width 79 height 18
click at [1021, 312] on div "$1.62 / lb" at bounding box center [1008, 319] width 78 height 18
click at [921, 317] on sub "lb" at bounding box center [921, 321] width 6 height 8
click at [1037, 310] on div "$1.62 / lb" at bounding box center [1008, 319] width 78 height 18
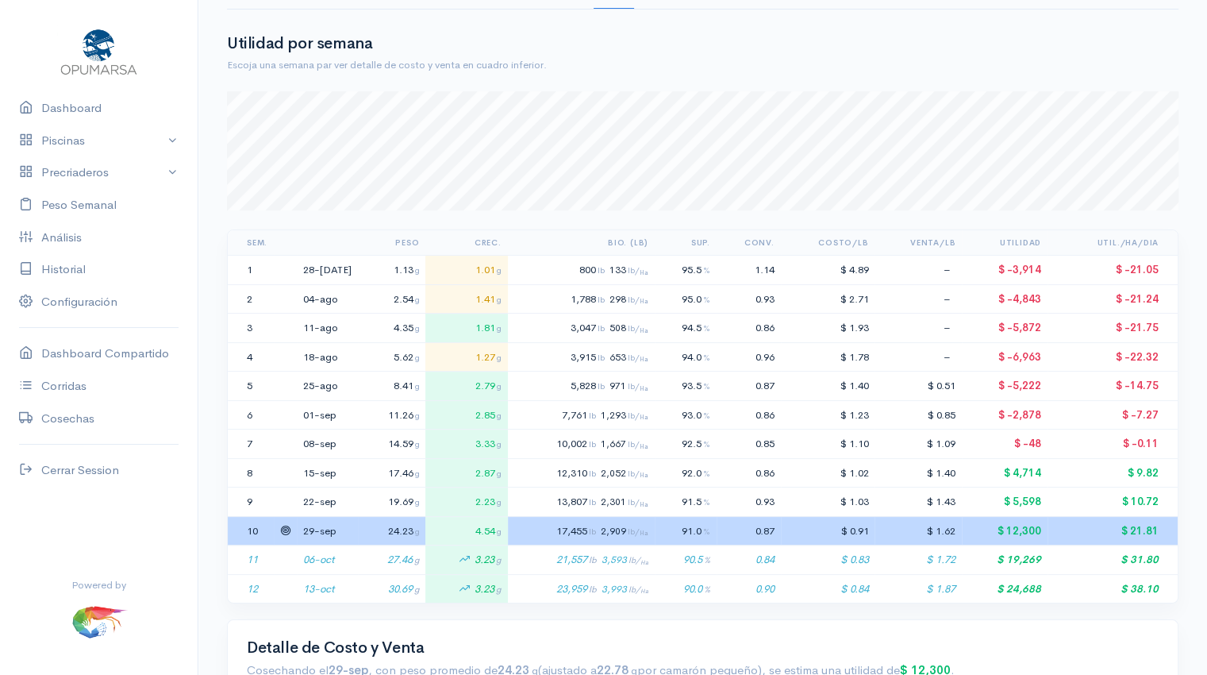
scroll to position [0, 0]
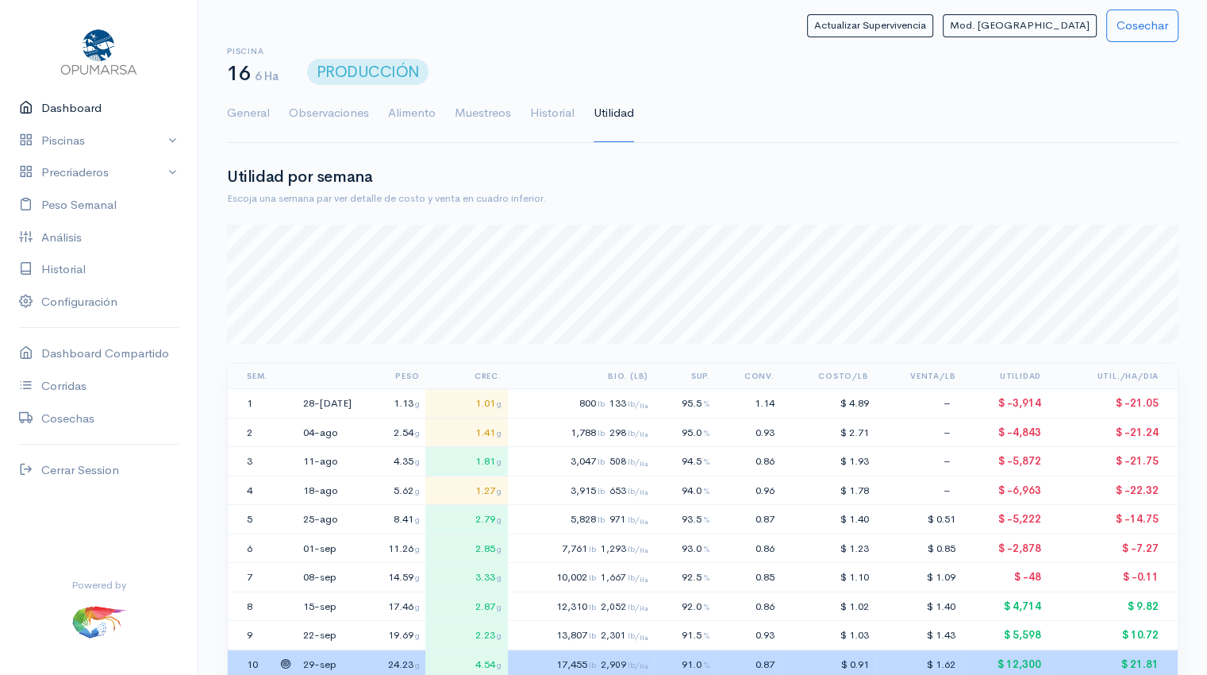
click at [75, 112] on link "Dashboard" at bounding box center [99, 108] width 198 height 33
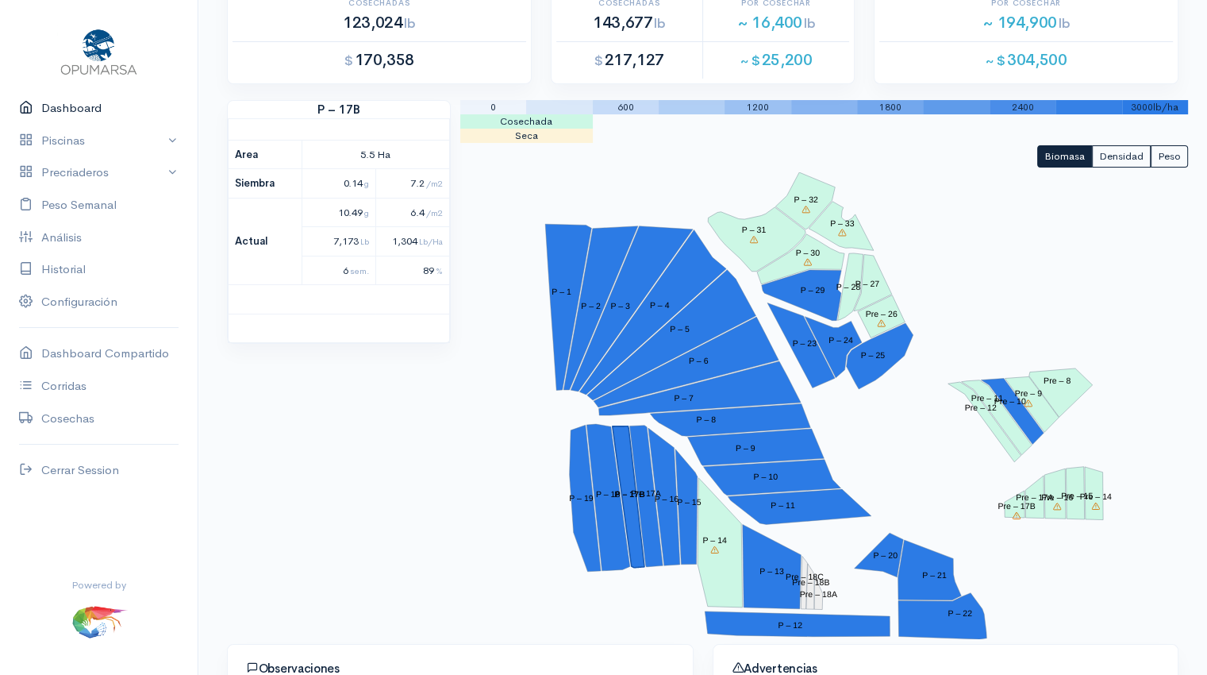
scroll to position [104, 0]
click at [68, 208] on link "Peso Semanal" at bounding box center [99, 205] width 198 height 33
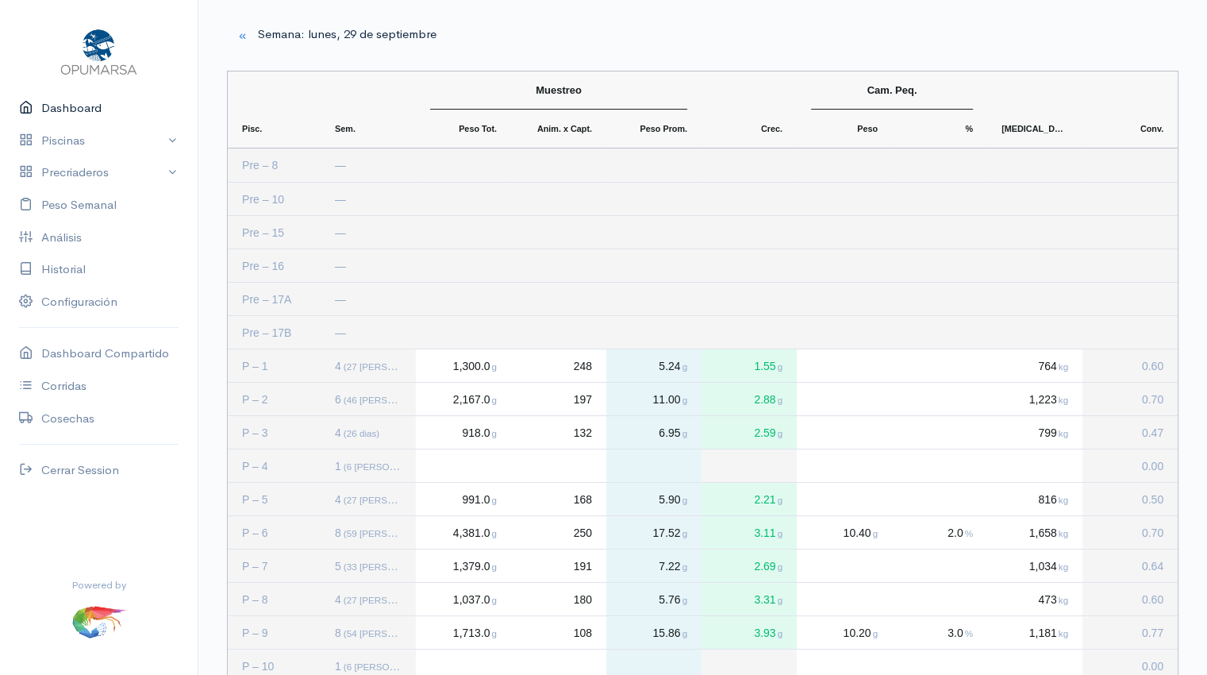
click at [69, 107] on link "Dashboard" at bounding box center [99, 108] width 198 height 33
